Goal: Entertainment & Leisure: Consume media (video, audio)

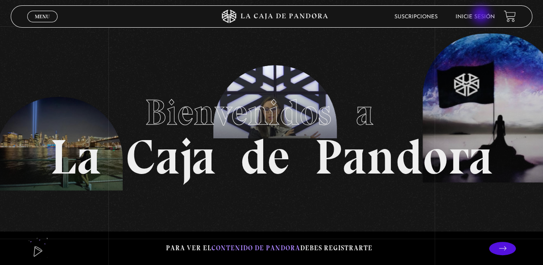
click at [481, 16] on link "Inicie sesión" at bounding box center [474, 16] width 39 height 5
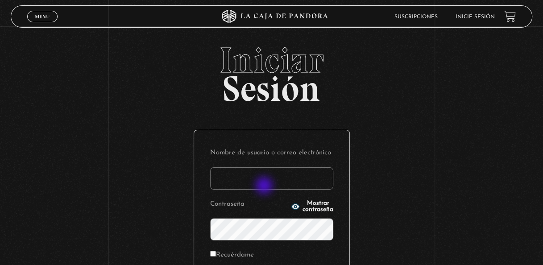
click at [265, 186] on input "Nombre de usuario o correo electrónico" at bounding box center [271, 178] width 123 height 22
type input "[EMAIL_ADDRESS][DOMAIN_NAME]"
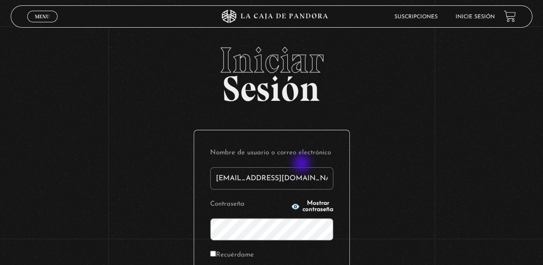
click at [303, 165] on p "Nombre de usuario o correo electrónico [EMAIL_ADDRESS][DOMAIN_NAME]" at bounding box center [271, 167] width 123 height 43
click at [306, 174] on input "[EMAIL_ADDRESS][DOMAIN_NAME]" at bounding box center [271, 178] width 123 height 22
drag, startPoint x: 331, startPoint y: 177, endPoint x: 118, endPoint y: 163, distance: 213.5
click at [118, 163] on div "Iniciar Sesión Nombre de usuario o correo electrónico [EMAIL_ADDRESS][DOMAIN_NA…" at bounding box center [271, 212] width 543 height 341
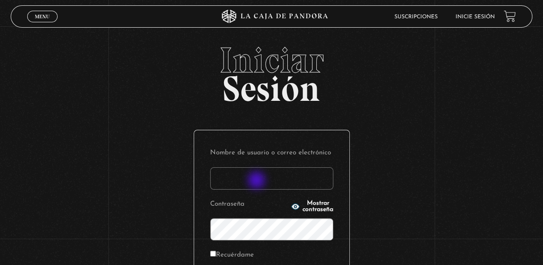
click at [257, 181] on input "Nombre de usuario o correo electrónico" at bounding box center [271, 178] width 123 height 22
type input "[EMAIL_ADDRESS][DOMAIN_NAME]"
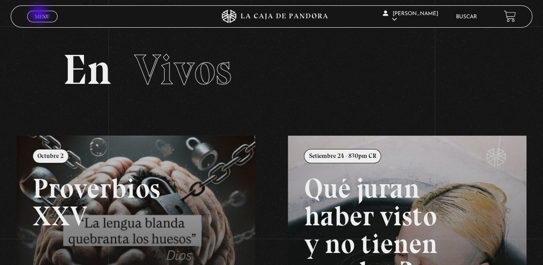
click at [40, 15] on span "Menu" at bounding box center [42, 16] width 15 height 5
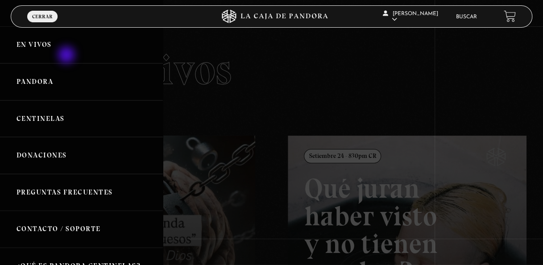
click at [66, 53] on link "En vivos" at bounding box center [81, 44] width 163 height 37
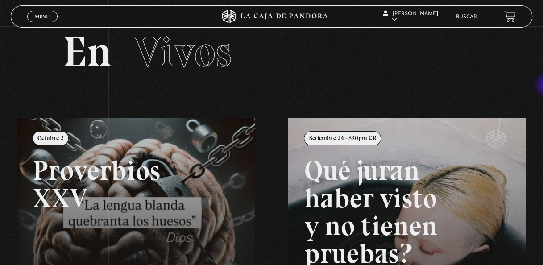
scroll to position [14, 0]
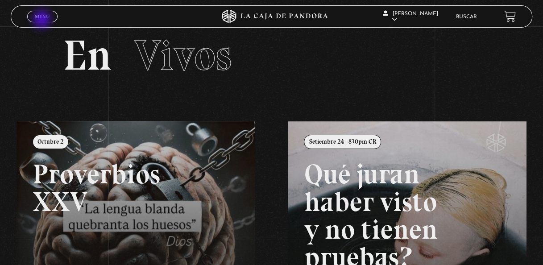
click at [41, 19] on span "Menu" at bounding box center [42, 16] width 15 height 5
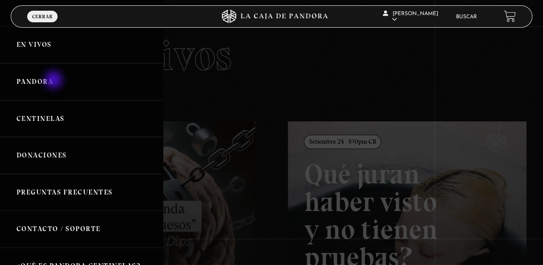
click at [54, 81] on link "Pandora" at bounding box center [81, 81] width 163 height 37
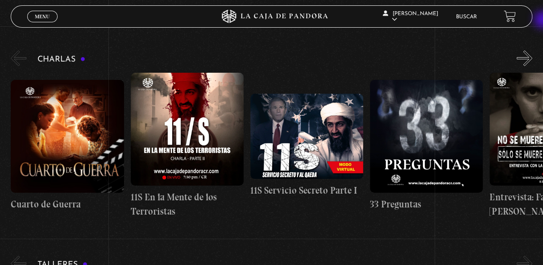
scroll to position [89, 0]
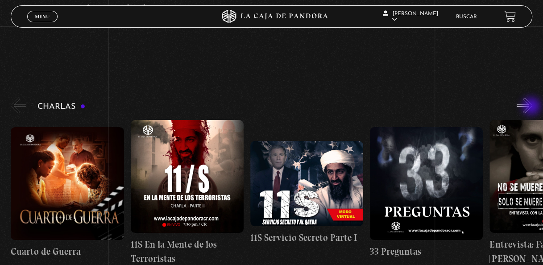
click at [532, 107] on button "»" at bounding box center [524, 106] width 16 height 16
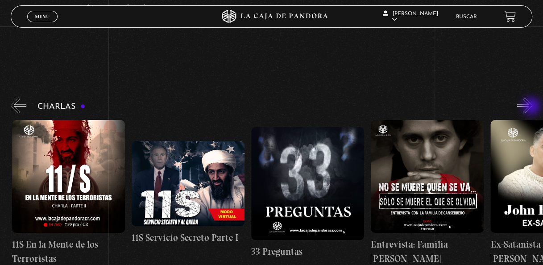
scroll to position [0, 119]
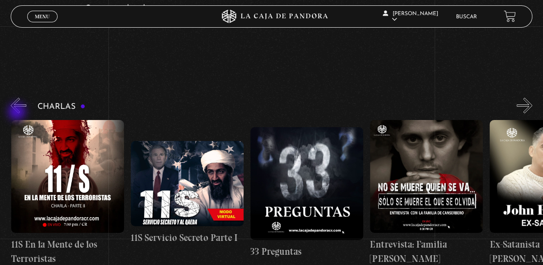
click at [18, 111] on button "«" at bounding box center [19, 106] width 16 height 16
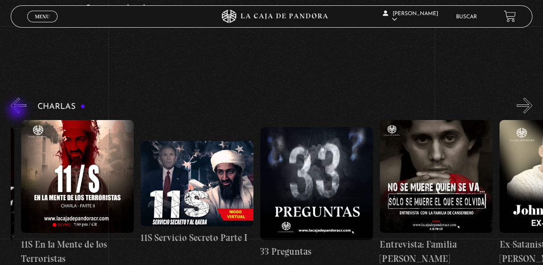
click at [18, 111] on button "«" at bounding box center [19, 106] width 16 height 16
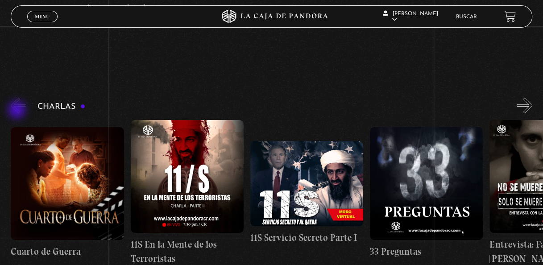
scroll to position [0, 0]
click at [18, 111] on button "«" at bounding box center [19, 106] width 16 height 16
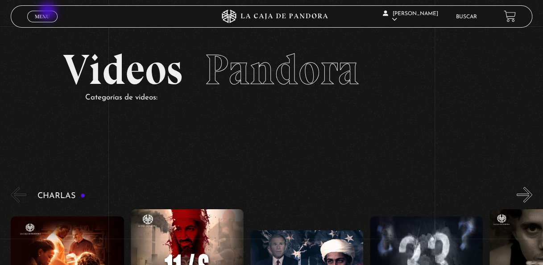
click at [45, 12] on link "Menu Cerrar" at bounding box center [42, 17] width 30 height 12
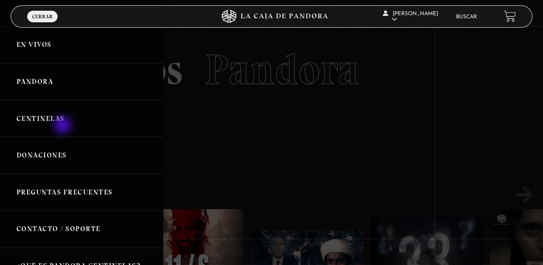
click at [63, 126] on link "Centinelas" at bounding box center [81, 118] width 163 height 37
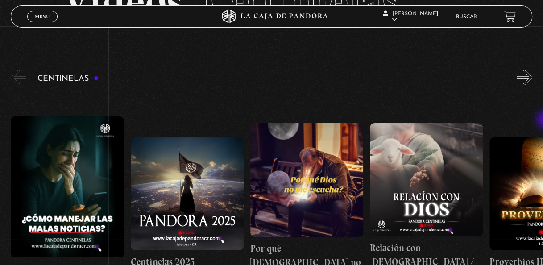
scroll to position [65, 0]
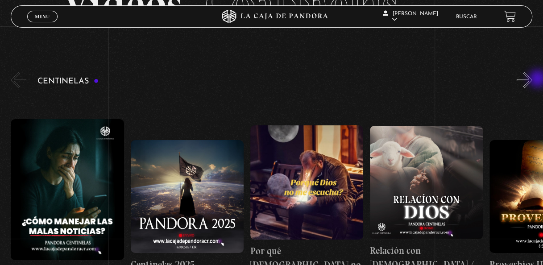
click at [532, 79] on button "»" at bounding box center [524, 80] width 16 height 16
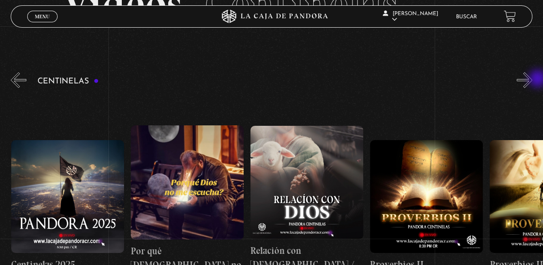
click at [532, 79] on button "»" at bounding box center [524, 80] width 16 height 16
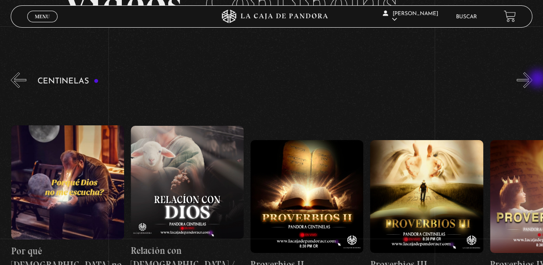
click at [532, 79] on button "»" at bounding box center [524, 80] width 16 height 16
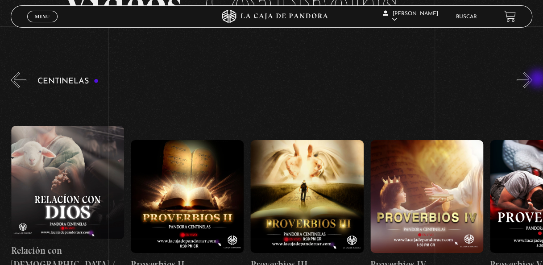
scroll to position [0, 358]
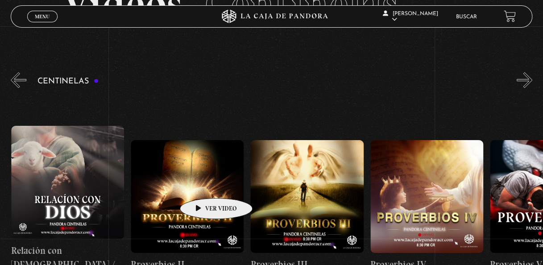
click at [202, 185] on figure at bounding box center [187, 196] width 113 height 113
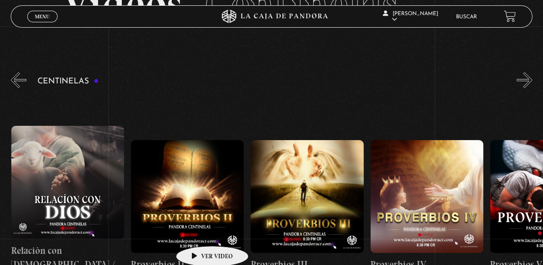
click at [198, 232] on figure at bounding box center [187, 196] width 113 height 113
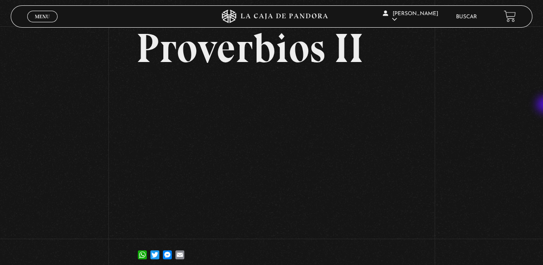
scroll to position [45, 0]
